Goal: Task Accomplishment & Management: Manage account settings

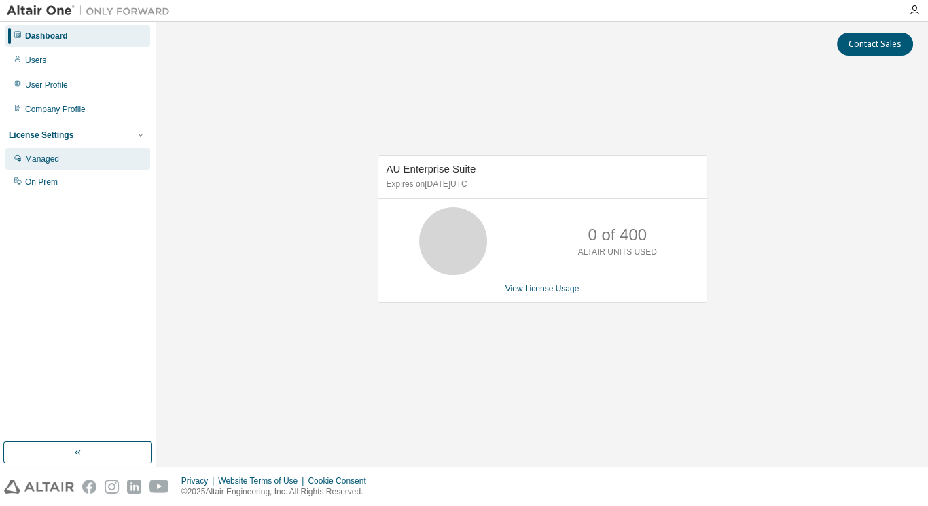
click at [62, 162] on div "Managed" at bounding box center [77, 159] width 145 height 22
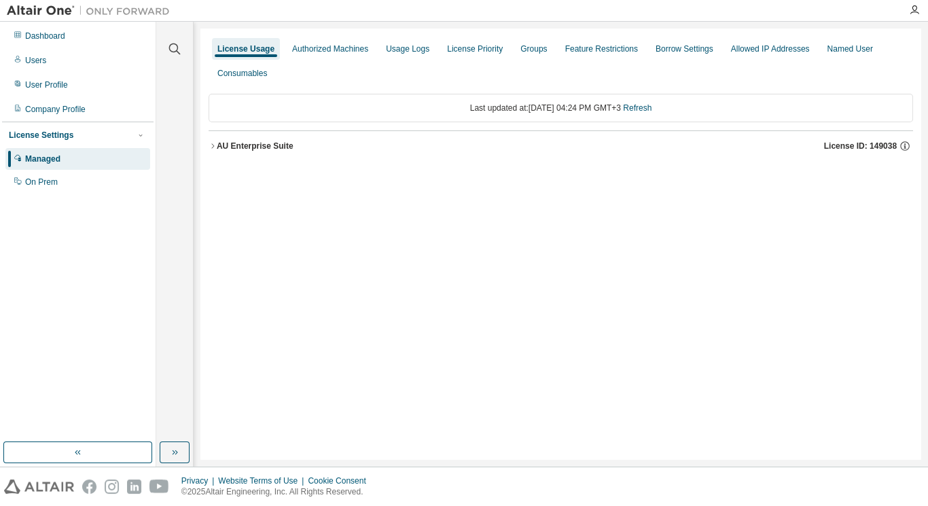
click at [260, 151] on button "AU Enterprise Suite License ID: 149038" at bounding box center [560, 146] width 704 height 30
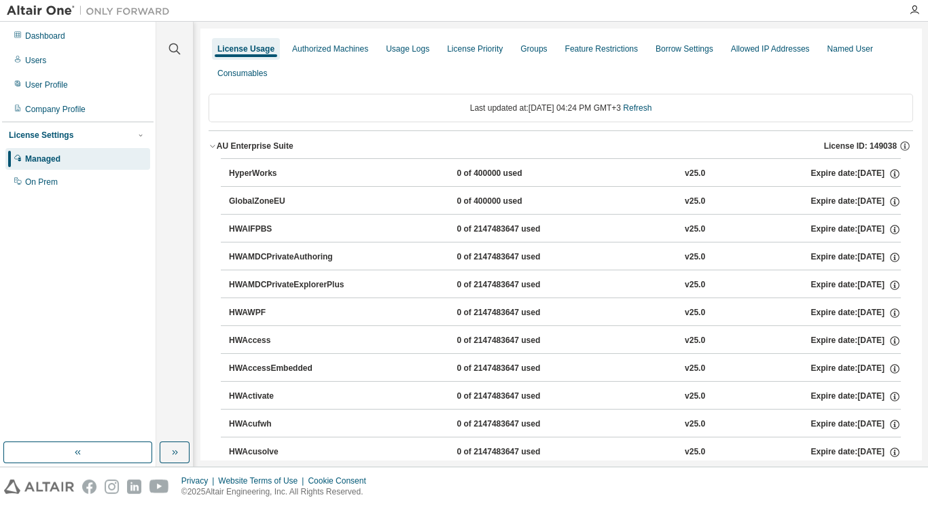
click at [260, 151] on button "AU Enterprise Suite License ID: 149038" at bounding box center [560, 146] width 704 height 30
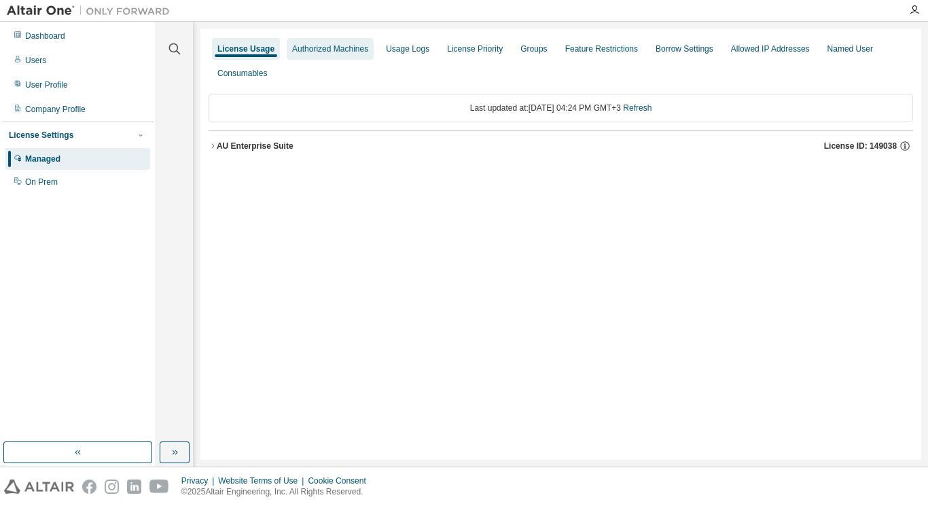
click at [308, 48] on div "Authorized Machines" at bounding box center [330, 48] width 76 height 11
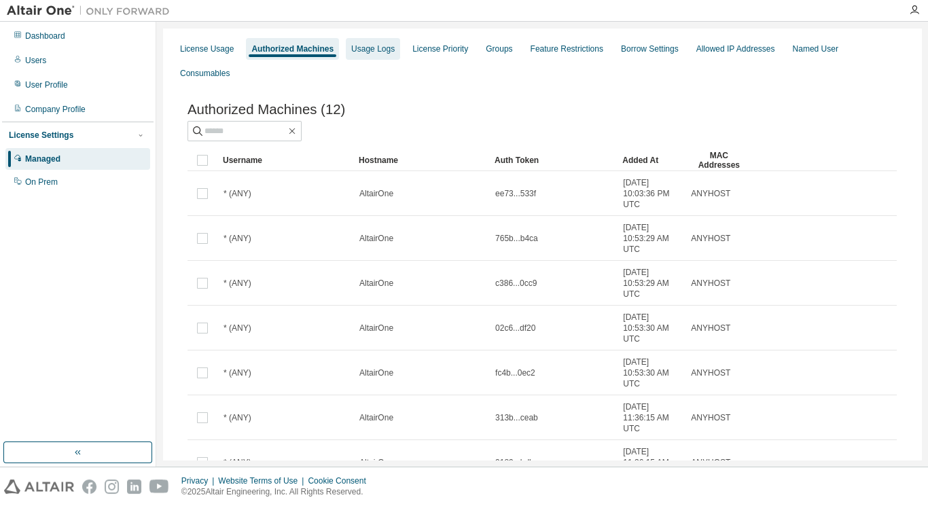
click at [372, 48] on div "Usage Logs" at bounding box center [372, 48] width 43 height 11
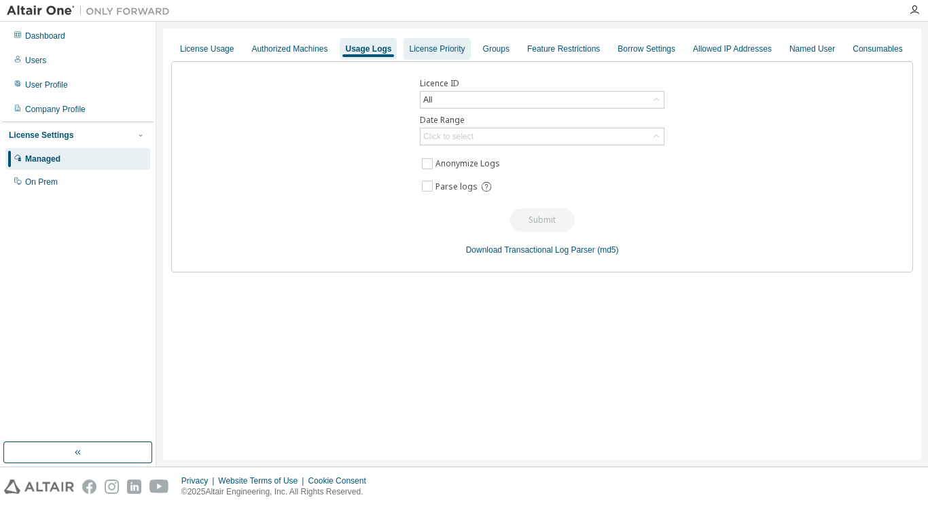
click at [420, 53] on div "License Priority" at bounding box center [437, 48] width 56 height 11
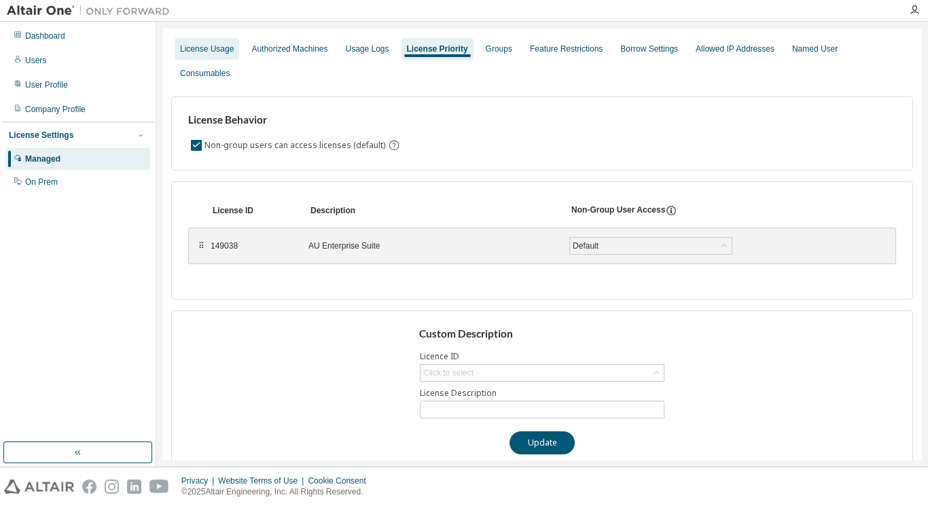
click at [210, 56] on div "License Usage" at bounding box center [207, 49] width 65 height 22
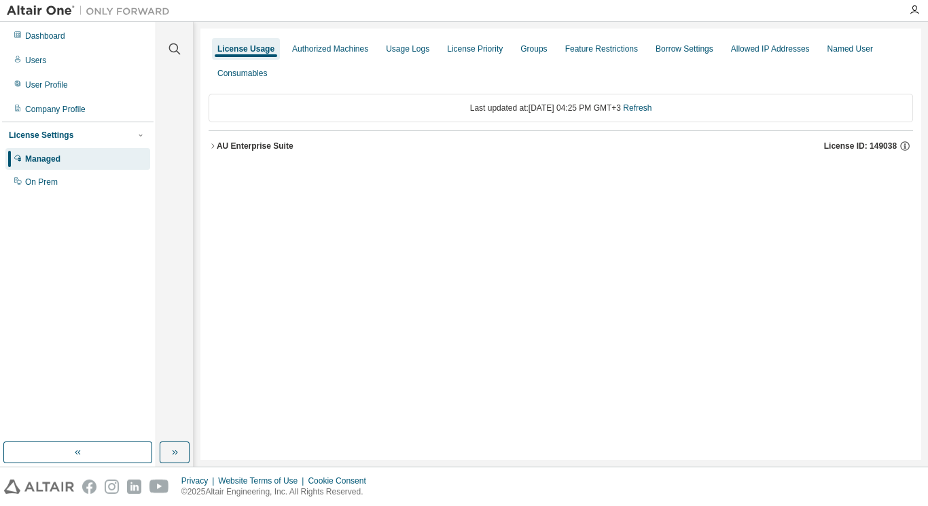
click at [481, 247] on div "License Usage Authorized Machines Usage Logs License Priority Groups Feature Re…" at bounding box center [560, 244] width 721 height 431
click at [884, 143] on span "License ID: 149038" at bounding box center [860, 146] width 73 height 11
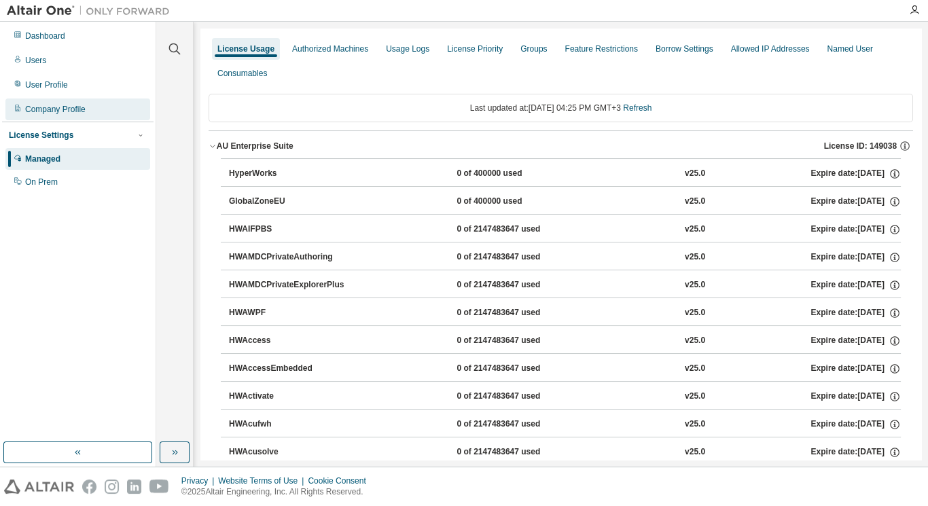
click at [57, 110] on div "Company Profile" at bounding box center [55, 109] width 60 height 11
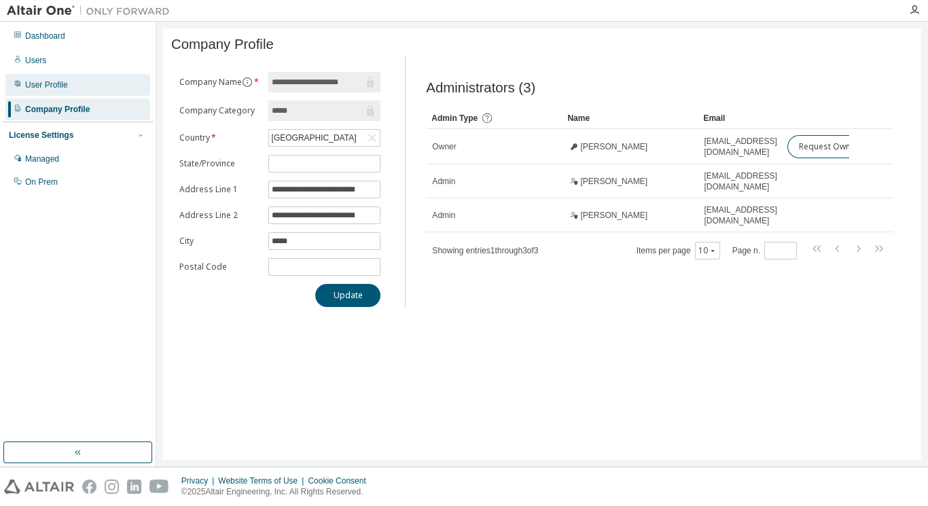
click at [57, 89] on div "User Profile" at bounding box center [46, 84] width 43 height 11
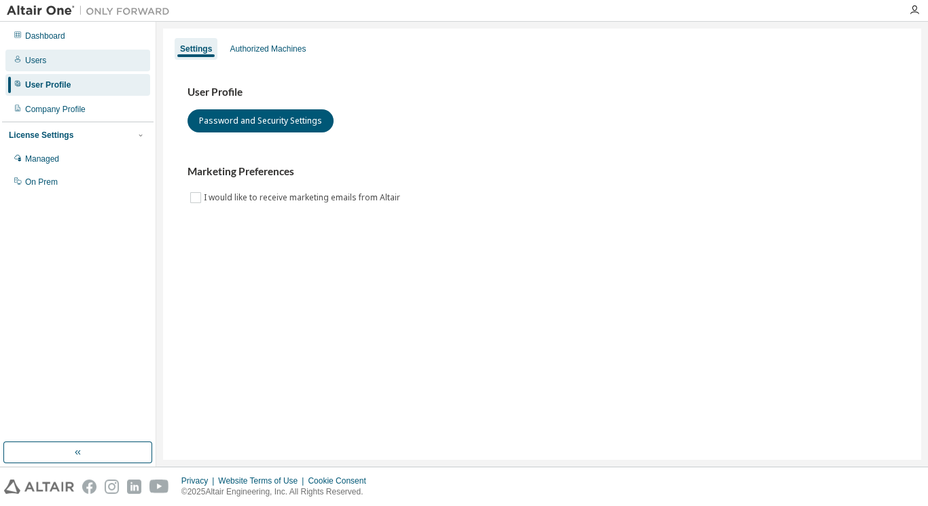
click at [57, 68] on div "Users" at bounding box center [77, 61] width 145 height 22
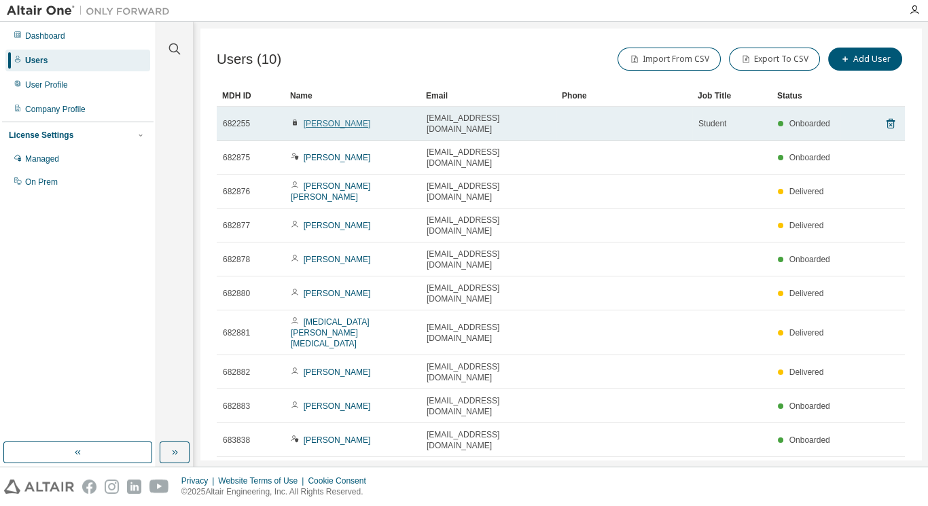
click at [353, 119] on link "[PERSON_NAME]" at bounding box center [337, 124] width 67 height 10
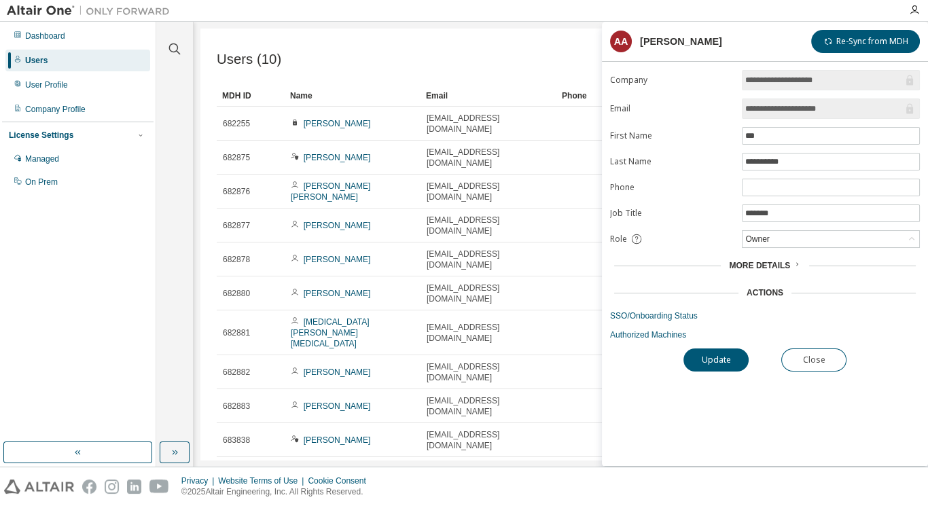
click at [756, 262] on span "More Details" at bounding box center [759, 266] width 61 height 10
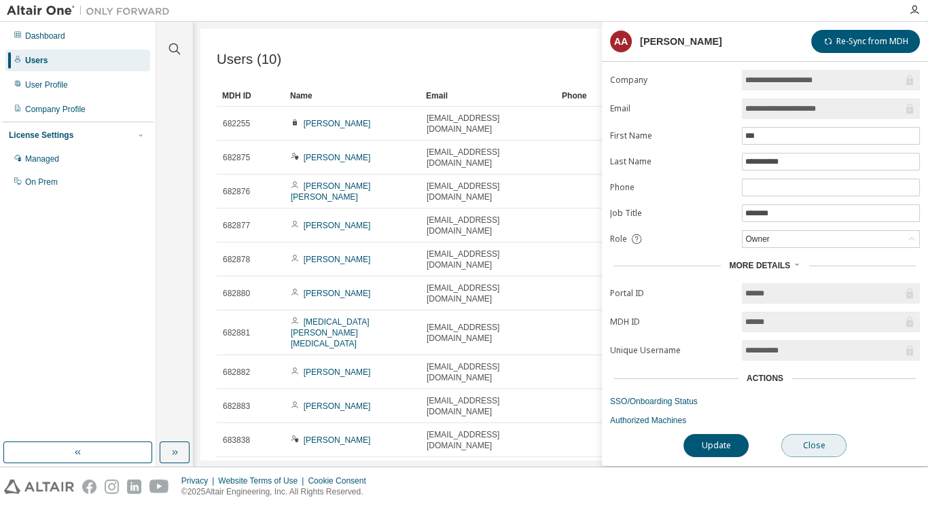
click at [803, 434] on button "Close" at bounding box center [813, 445] width 65 height 23
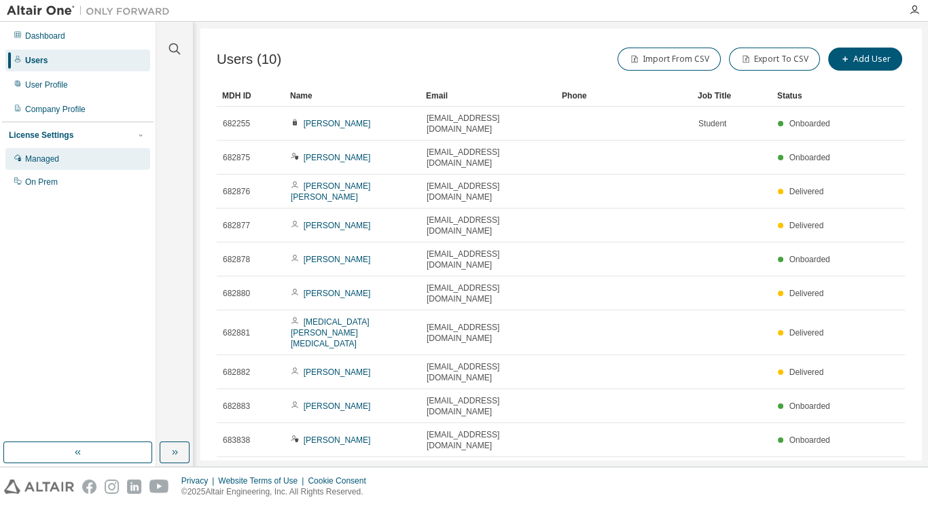
click at [59, 168] on div "Managed" at bounding box center [77, 159] width 145 height 22
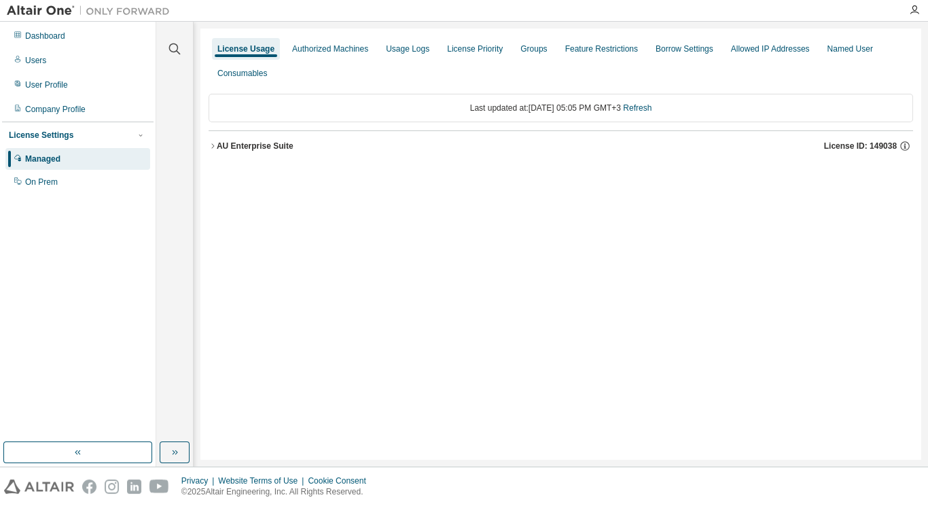
click at [279, 151] on button "AU Enterprise Suite License ID: 149038" at bounding box center [560, 146] width 704 height 30
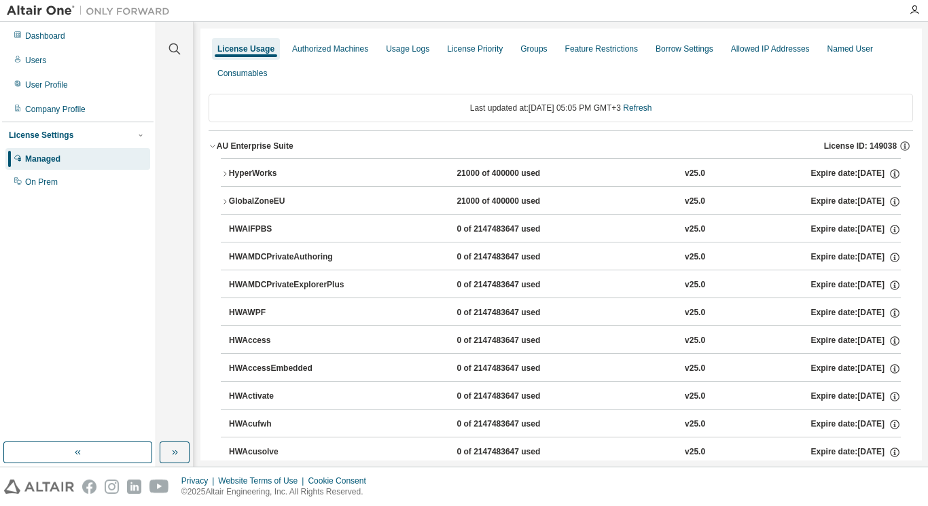
click at [477, 168] on div "21000 of 400000 used" at bounding box center [517, 174] width 122 height 12
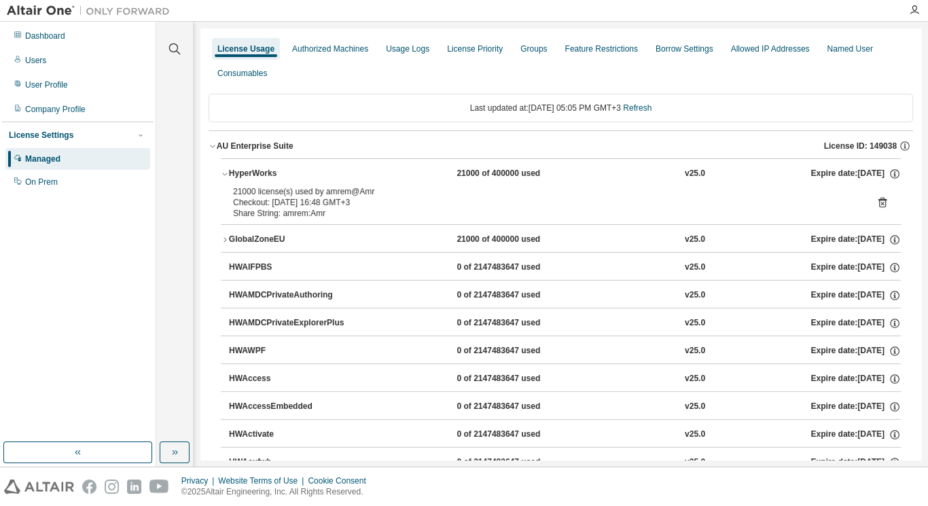
click at [328, 238] on div "GlobalZoneEU" at bounding box center [290, 240] width 122 height 12
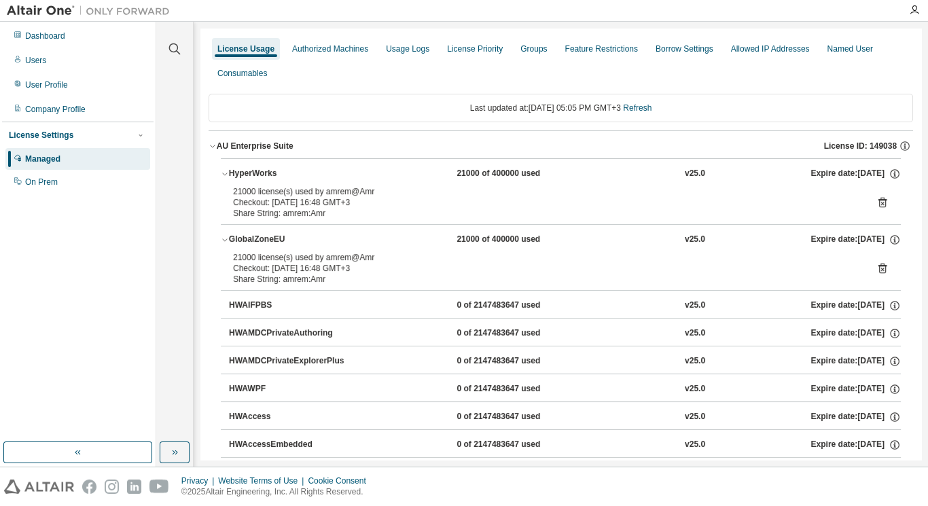
click at [328, 238] on div "GlobalZoneEU" at bounding box center [290, 240] width 122 height 12
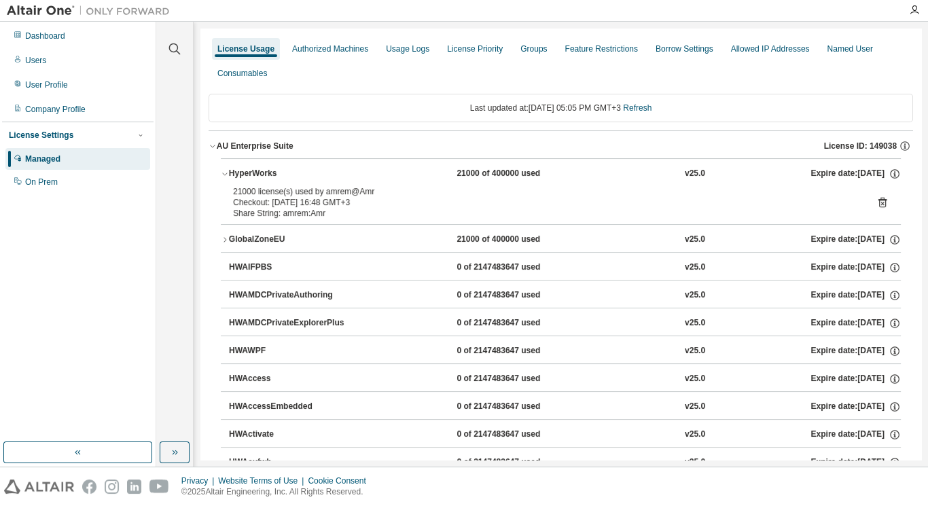
click at [300, 177] on div "HyperWorks" at bounding box center [290, 174] width 122 height 12
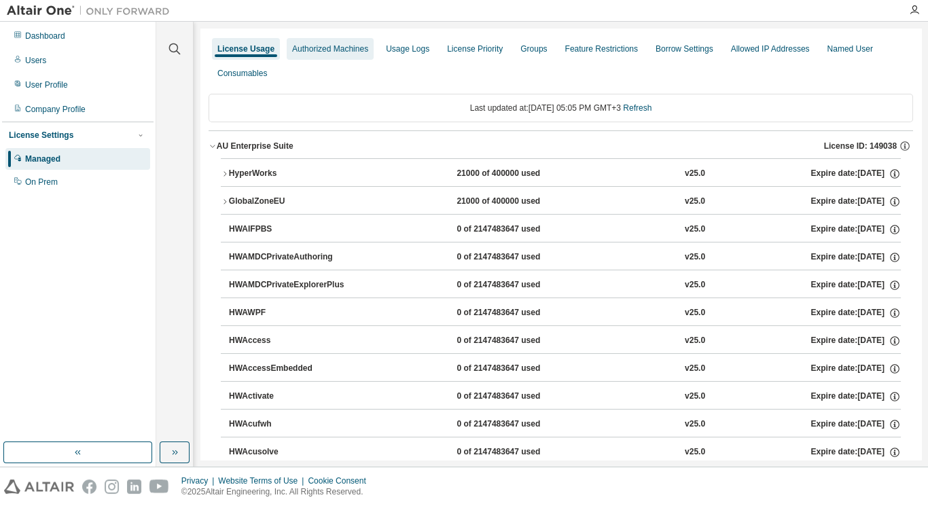
click at [340, 45] on div "Authorized Machines" at bounding box center [330, 48] width 76 height 11
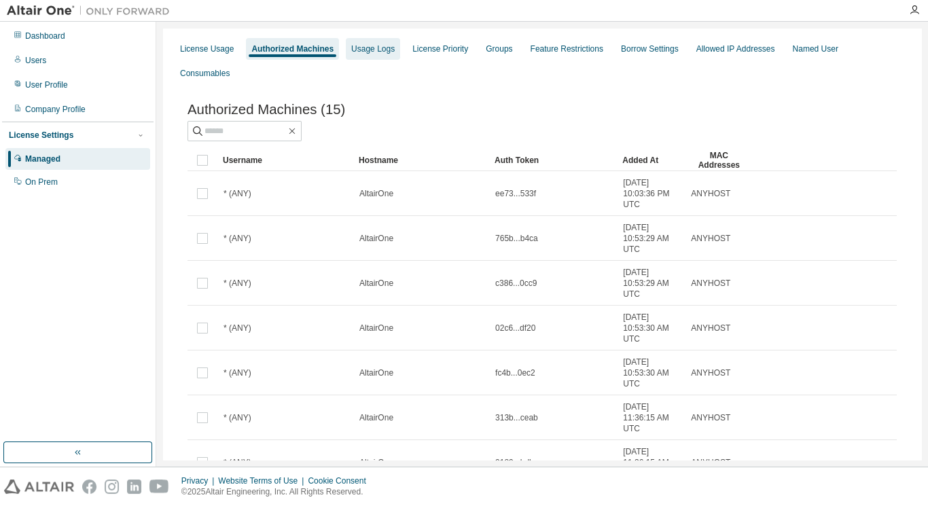
click at [378, 55] on div "Usage Logs" at bounding box center [373, 49] width 54 height 22
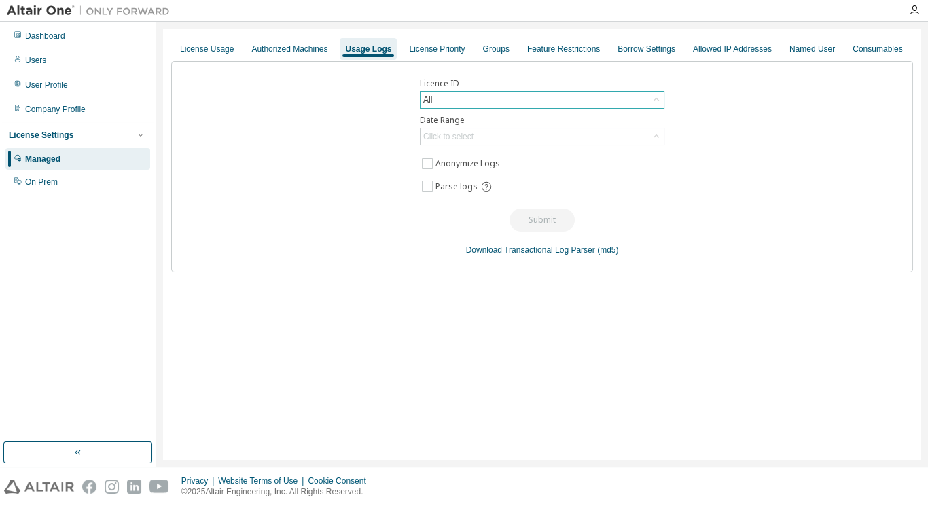
click at [458, 102] on div "All" at bounding box center [541, 100] width 243 height 16
click at [442, 153] on li "149038 - AU Enterprise Suite" at bounding box center [540, 155] width 241 height 18
click at [453, 99] on div "149038 - AU Enterprise Suite" at bounding box center [475, 99] width 109 height 15
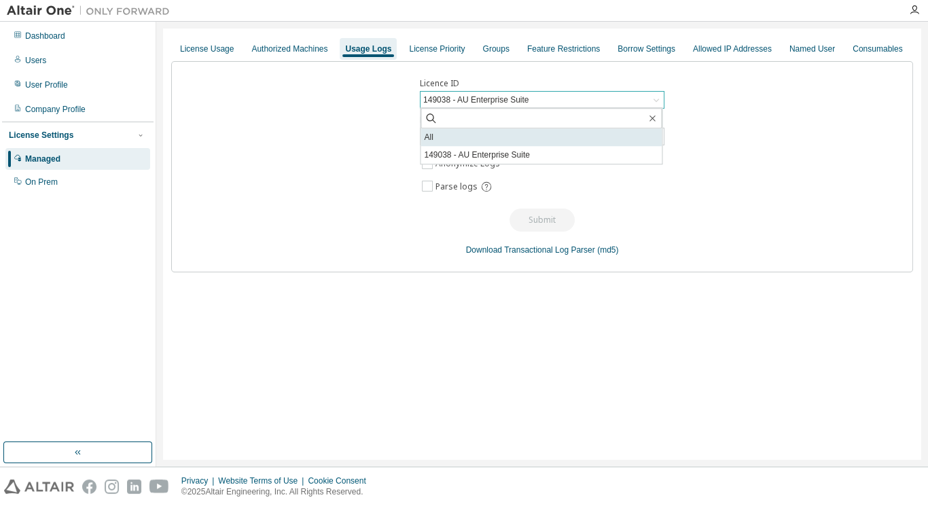
click at [439, 134] on li "All" at bounding box center [540, 137] width 241 height 18
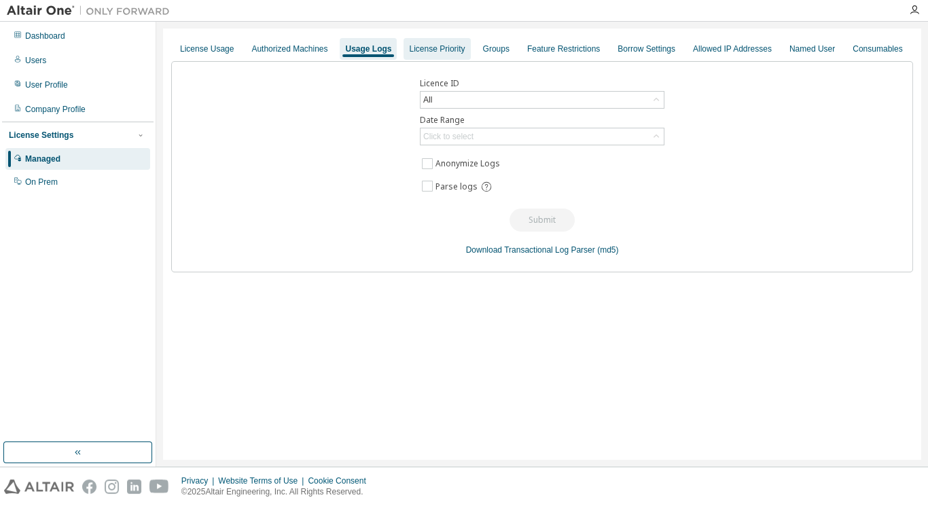
click at [431, 50] on div "License Priority" at bounding box center [437, 48] width 56 height 11
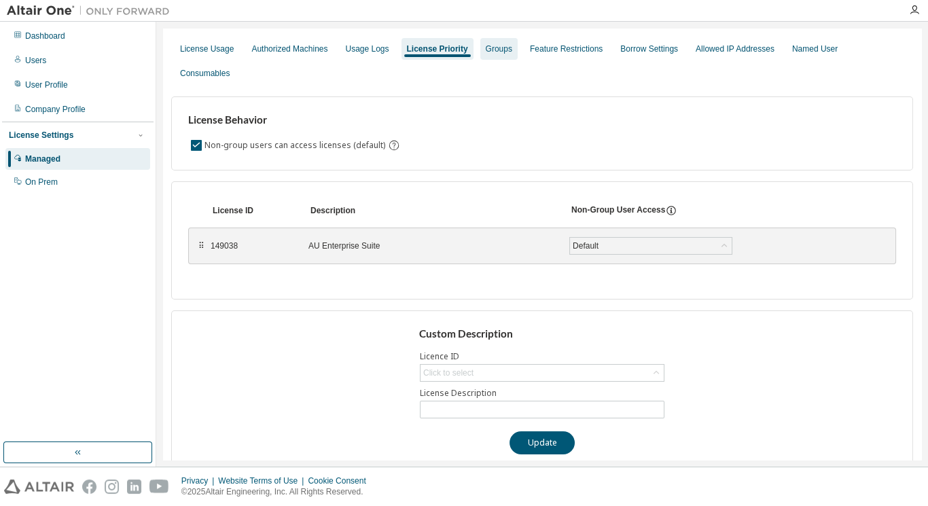
click at [492, 46] on div "Groups" at bounding box center [499, 48] width 26 height 11
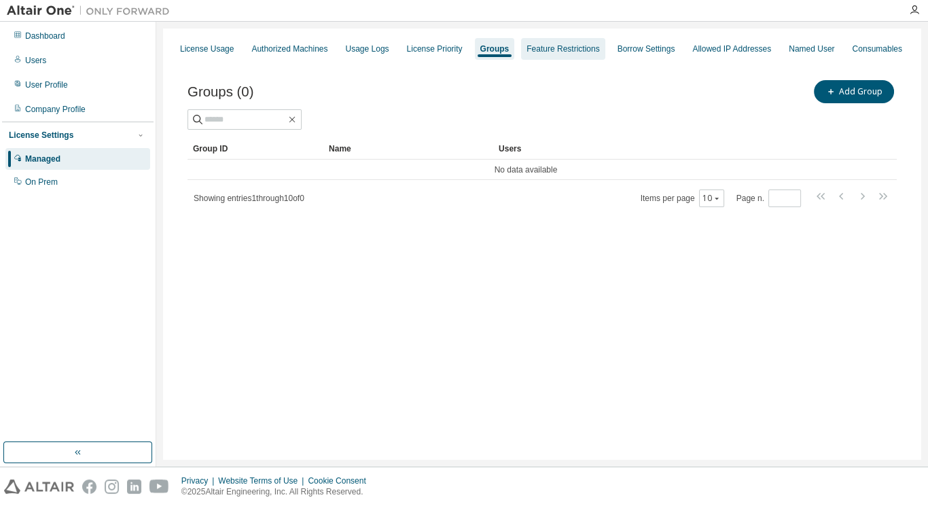
click at [544, 52] on div "Feature Restrictions" at bounding box center [562, 48] width 73 height 11
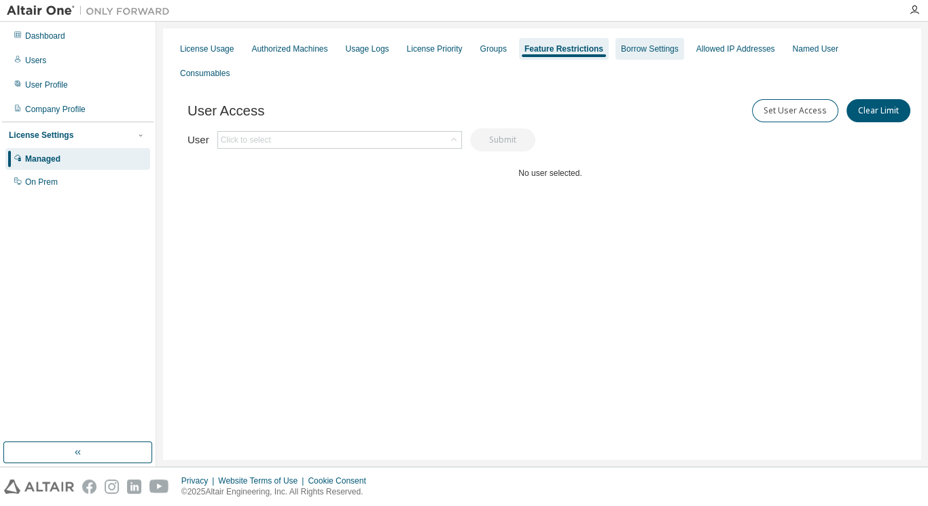
click at [621, 52] on div "Borrow Settings" at bounding box center [650, 48] width 58 height 11
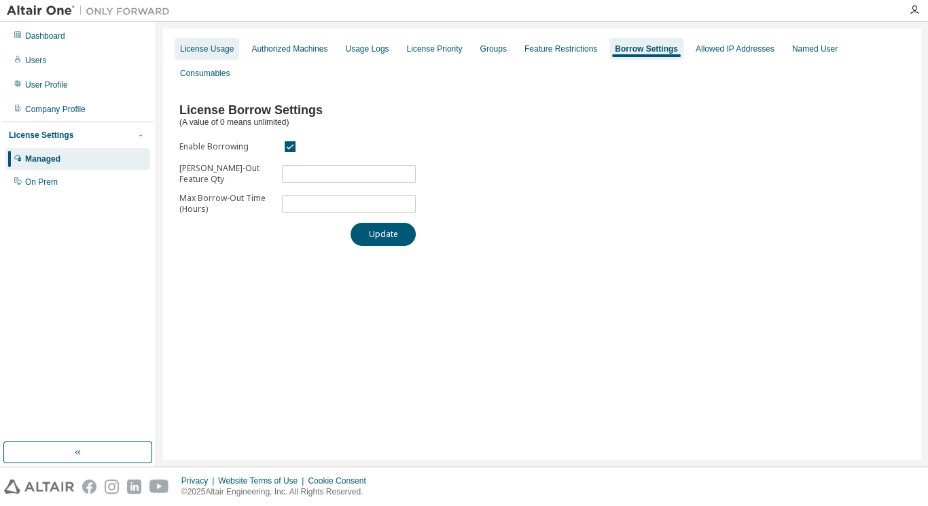
click at [194, 48] on div "License Usage" at bounding box center [207, 48] width 54 height 11
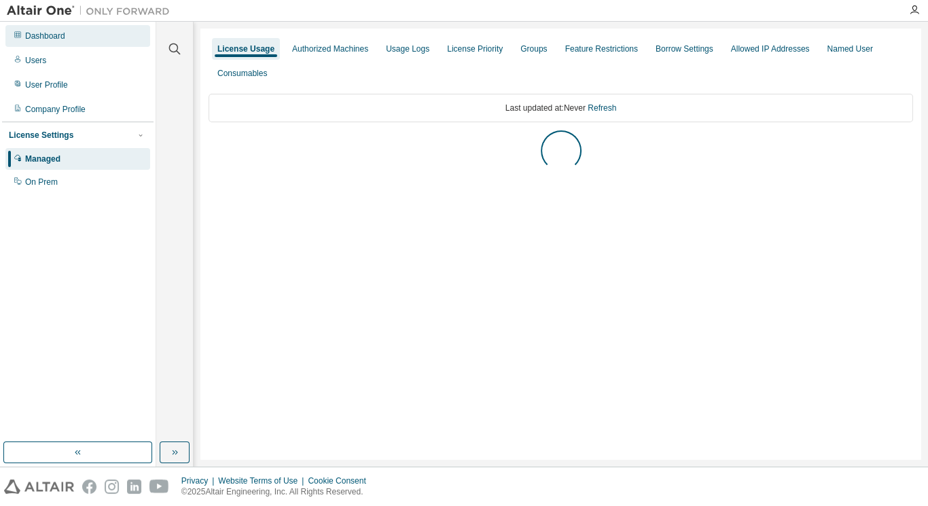
click at [46, 39] on div "Dashboard" at bounding box center [45, 36] width 40 height 11
